Goal: Communication & Community: Answer question/provide support

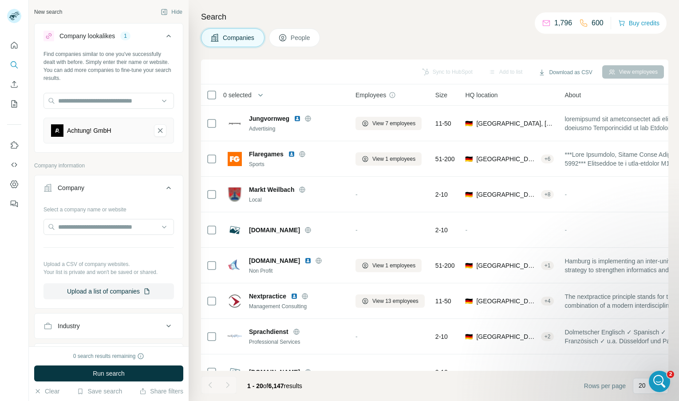
scroll to position [445, 0]
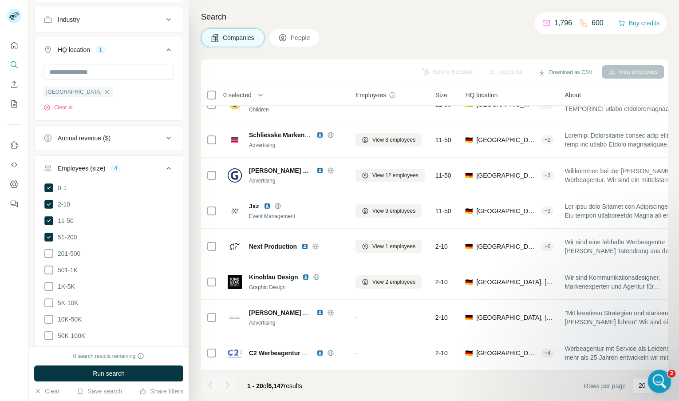
drag, startPoint x: 648, startPoint y: 369, endPoint x: 656, endPoint y: 383, distance: 16.1
click at [655, 384] on icon "Open Intercom Messenger" at bounding box center [658, 380] width 15 height 15
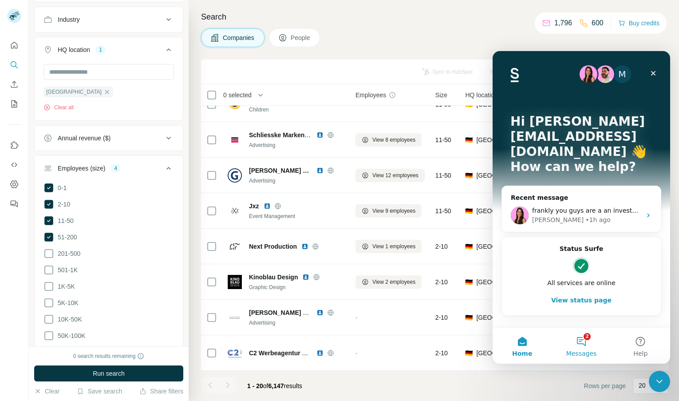
click at [582, 345] on button "2 Messages" at bounding box center [581, 346] width 59 height 36
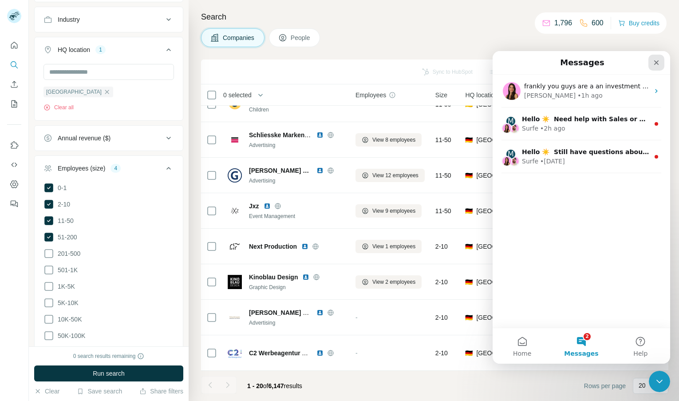
drag, startPoint x: 652, startPoint y: 63, endPoint x: 837, endPoint y: 118, distance: 192.2
click at [652, 63] on div "Close" at bounding box center [657, 63] width 16 height 16
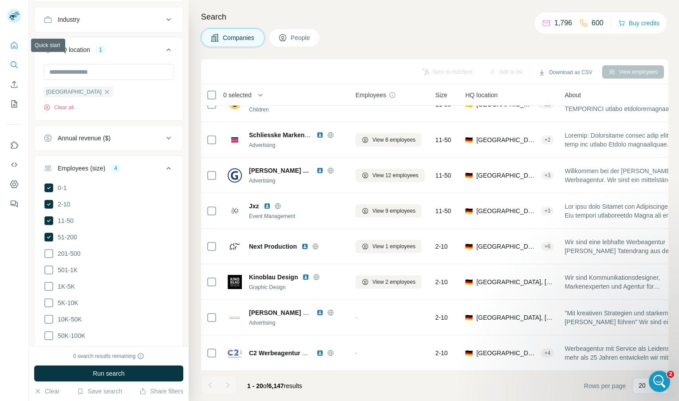
click at [18, 46] on icon "Quick start" at bounding box center [14, 45] width 9 height 9
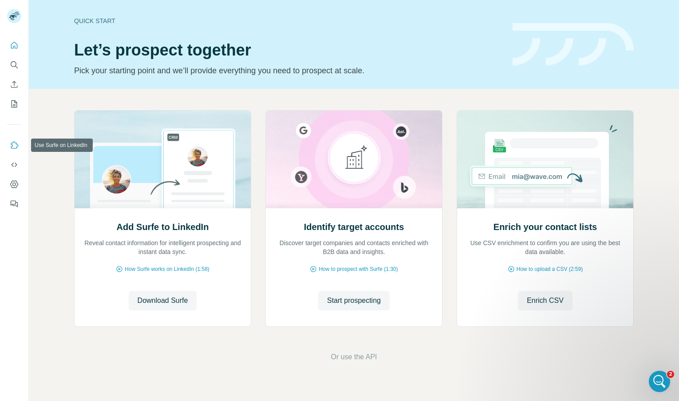
click at [14, 148] on icon "Use Surfe on LinkedIn" at bounding box center [14, 145] width 9 height 9
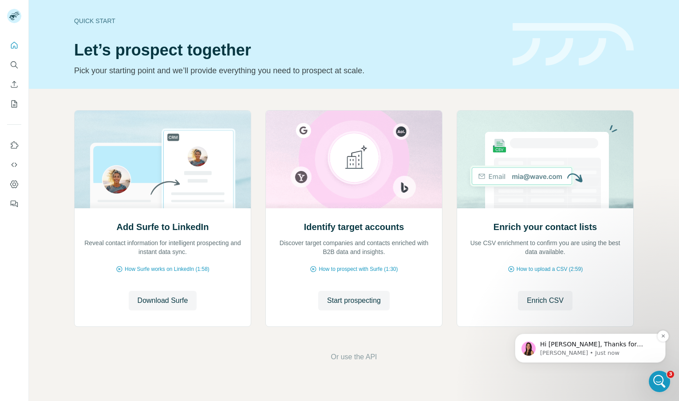
click at [606, 354] on p "[PERSON_NAME] • Just now" at bounding box center [597, 353] width 115 height 8
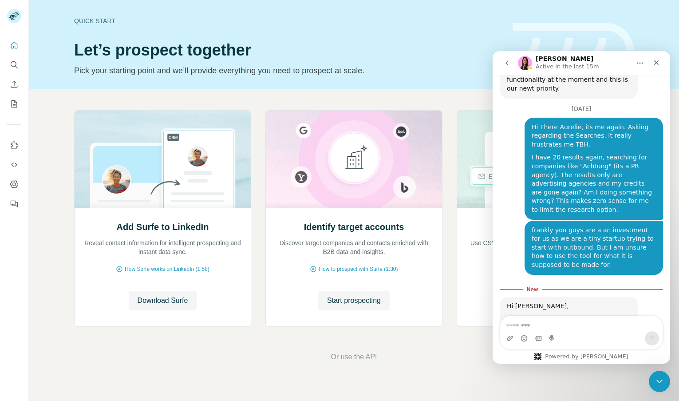
scroll to position [3004, 0]
drag, startPoint x: 530, startPoint y: 177, endPoint x: 559, endPoint y: 193, distance: 33.4
click at [559, 319] on div "Thanks for reaching out again and for sharing your frustration, I completely ge…" at bounding box center [569, 332] width 124 height 26
drag, startPoint x: 531, startPoint y: 192, endPoint x: 530, endPoint y: 184, distance: 7.6
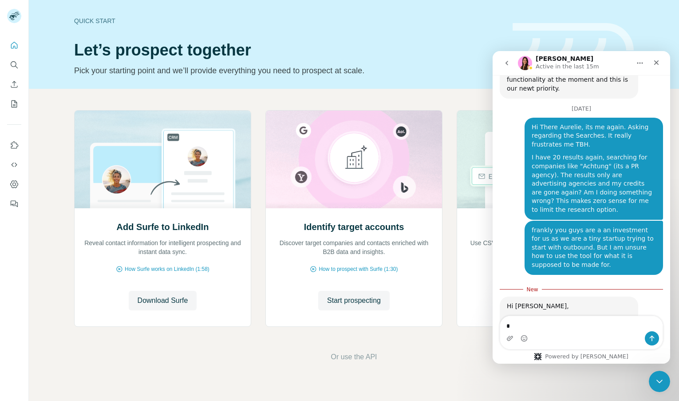
click at [530, 319] on div "Thanks for reaching out again and for sharing your frustration, I completely ge…" at bounding box center [569, 332] width 124 height 26
drag, startPoint x: 530, startPoint y: 184, endPoint x: 532, endPoint y: 194, distance: 10.3
click at [532, 319] on div "Thanks for reaching out again and for sharing your frustration, I completely ge…" at bounding box center [569, 332] width 124 height 26
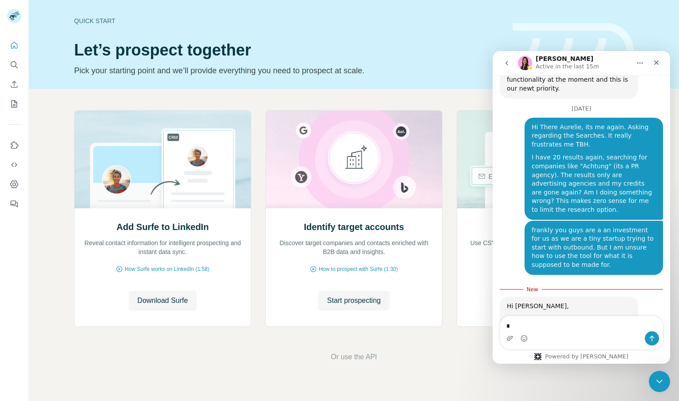
drag, startPoint x: 525, startPoint y: 206, endPoint x: 543, endPoint y: 227, distance: 27.5
click at [543, 350] on div "Starting [DATE] , we’re releasing an exclusion filter . You’ll be able to exclu…" at bounding box center [569, 372] width 124 height 44
drag, startPoint x: 556, startPoint y: 212, endPoint x: 567, endPoint y: 214, distance: 11.0
click at [567, 350] on div "Starting [DATE] , we’re releasing an exclusion filter . You’ll be able to exclu…" at bounding box center [569, 372] width 124 height 44
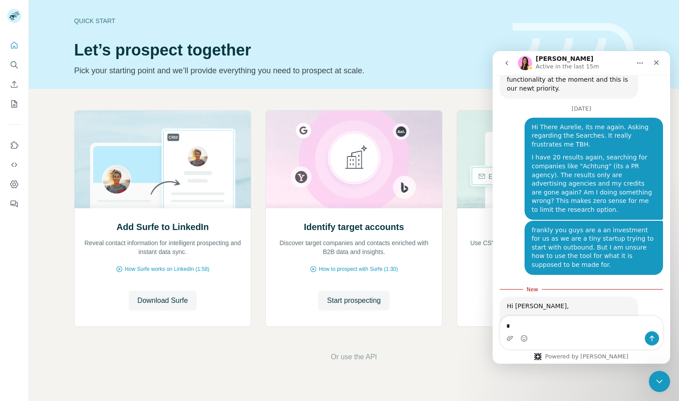
click at [567, 350] on div "Starting [DATE] , we’re releasing an exclusion filter . You’ll be able to exclu…" at bounding box center [569, 372] width 124 height 44
drag, startPoint x: 556, startPoint y: 233, endPoint x: 566, endPoint y: 249, distance: 19.0
click at [566, 302] on div "Hi [PERSON_NAME], Thanks for reaching out again and for sharing your frustratio…" at bounding box center [569, 383] width 124 height 162
drag, startPoint x: 528, startPoint y: 249, endPoint x: 531, endPoint y: 256, distance: 7.4
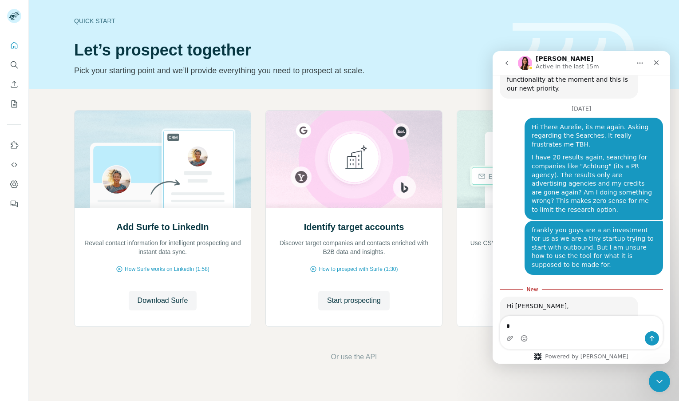
drag, startPoint x: 524, startPoint y: 266, endPoint x: 544, endPoint y: 281, distance: 24.4
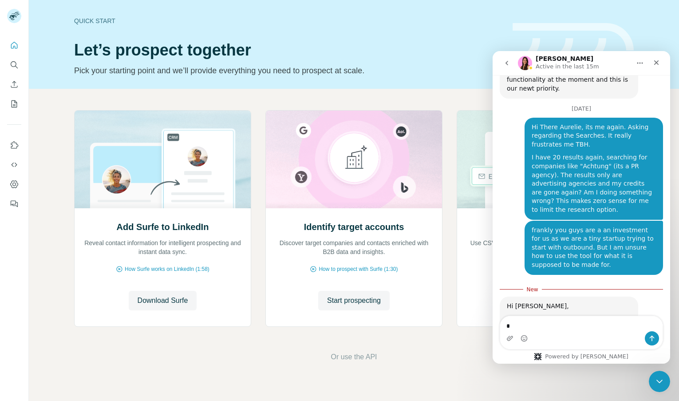
drag, startPoint x: 534, startPoint y: 286, endPoint x: 583, endPoint y: 286, distance: 48.8
click at [553, 323] on textarea "*" at bounding box center [581, 323] width 163 height 15
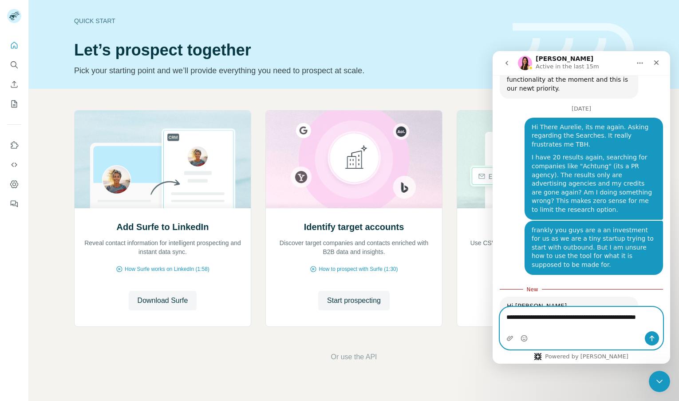
scroll to position [3013, 0]
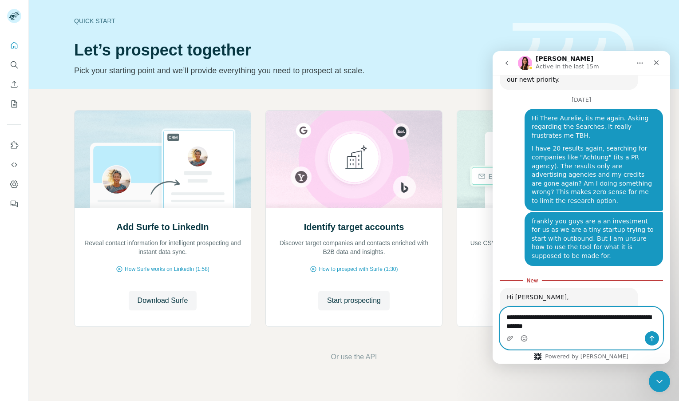
type textarea "**********"
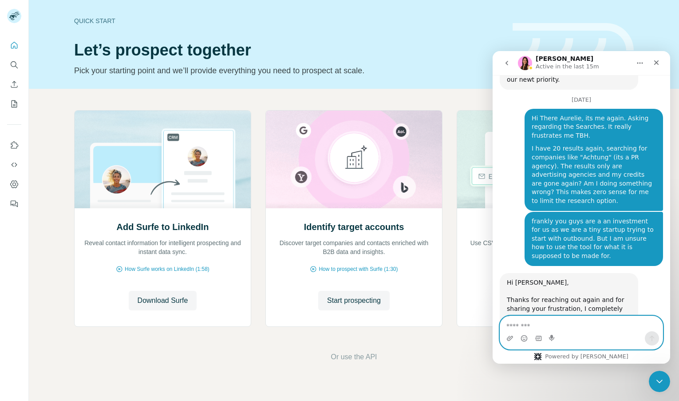
scroll to position [3025, 0]
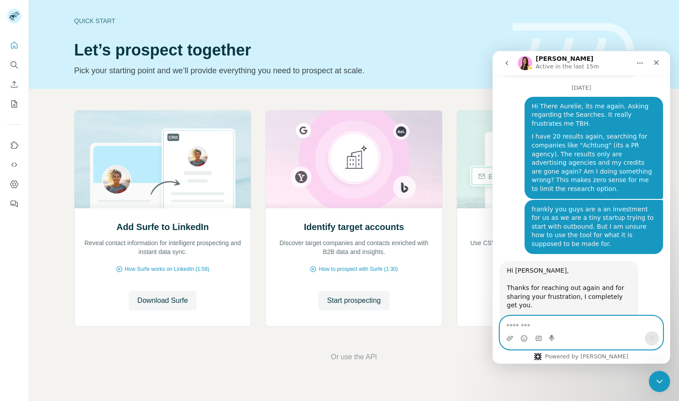
click at [571, 331] on textarea "Message…" at bounding box center [581, 323] width 163 height 15
type textarea "*"
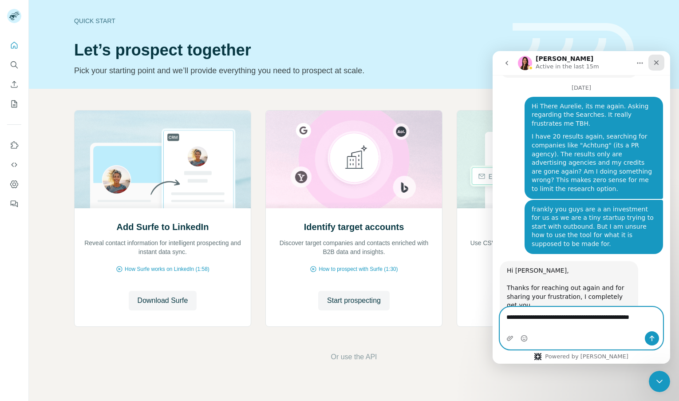
scroll to position [3033, 0]
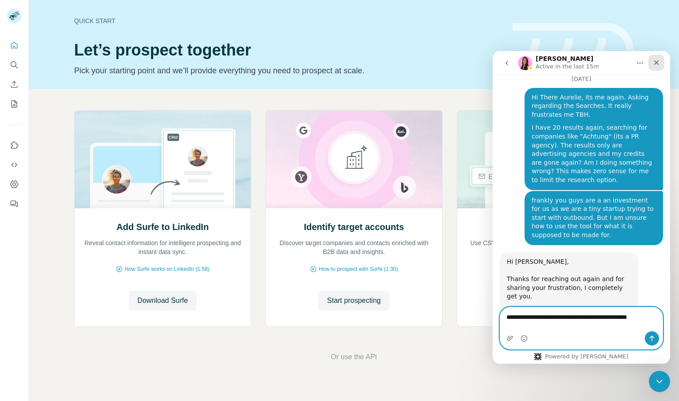
type textarea "**********"
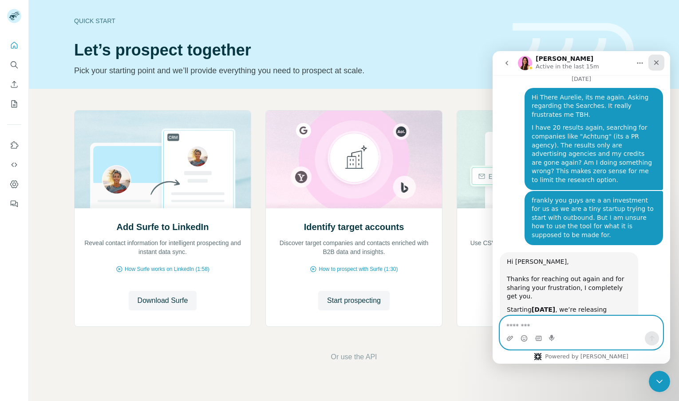
scroll to position [3053, 0]
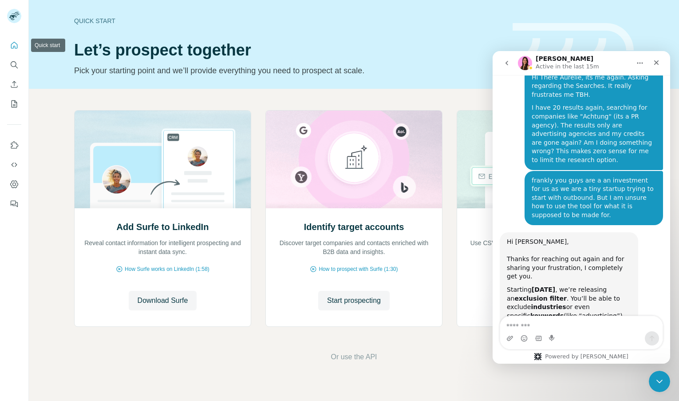
click at [16, 45] on icon "Quick start" at bounding box center [14, 45] width 9 height 9
drag, startPoint x: 596, startPoint y: 324, endPoint x: 630, endPoint y: 124, distance: 203.2
click at [596, 324] on textarea "Message…" at bounding box center [581, 323] width 163 height 15
click at [517, 29] on img at bounding box center [573, 44] width 121 height 43
drag, startPoint x: 554, startPoint y: 334, endPoint x: 553, endPoint y: 329, distance: 5.4
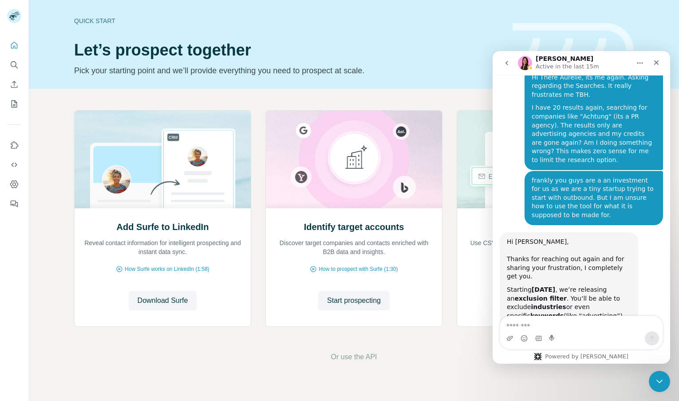
click at [553, 329] on div "Intercom messenger" at bounding box center [581, 332] width 163 height 33
click at [553, 328] on textarea "Message…" at bounding box center [581, 323] width 163 height 15
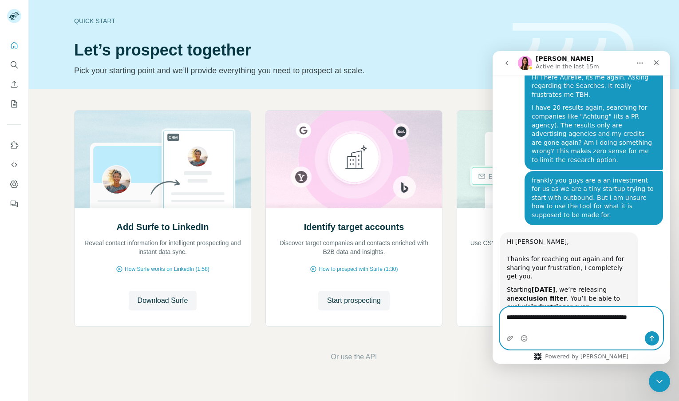
scroll to position [3062, 0]
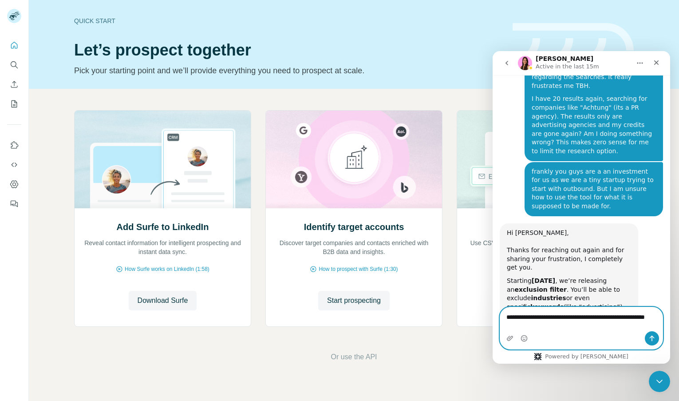
type textarea "**********"
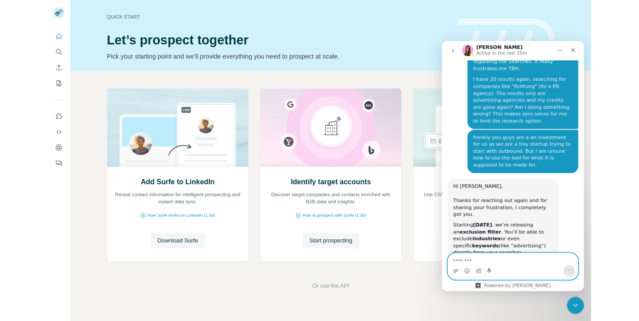
scroll to position [3082, 0]
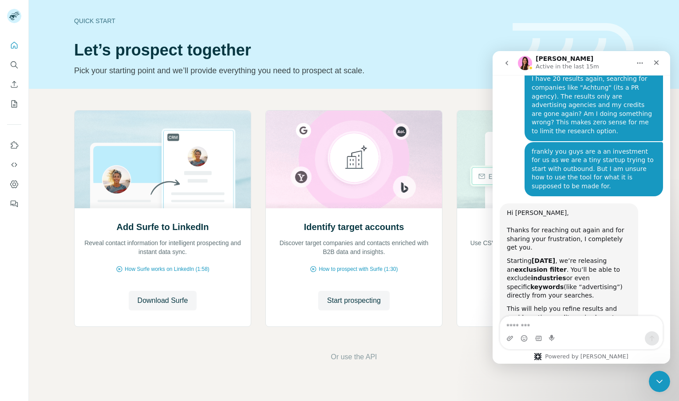
click at [605, 19] on header "Quick start Let’s prospect together Pick your starting point and we’ll provide …" at bounding box center [354, 44] width 560 height 65
